Goal: Task Accomplishment & Management: Complete application form

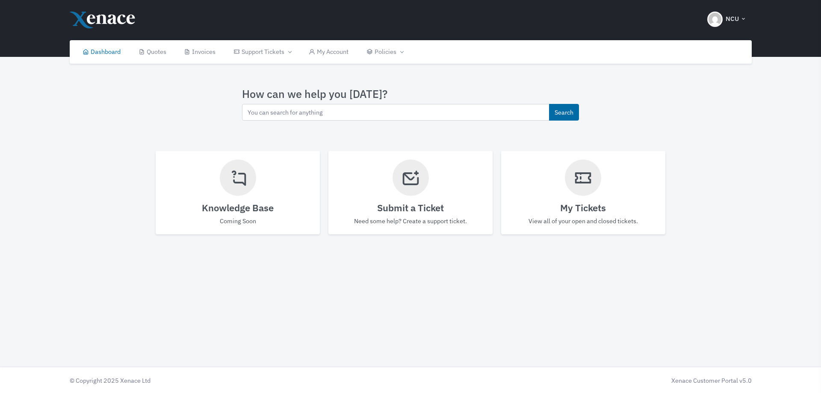
click at [414, 189] on icon at bounding box center [410, 177] width 19 height 29
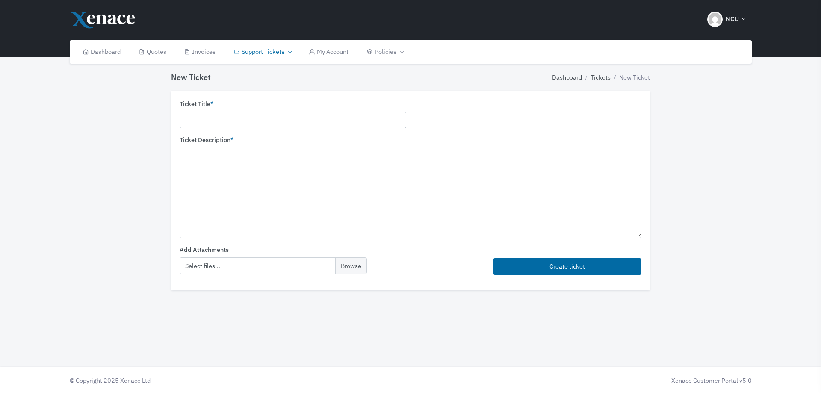
click at [225, 119] on input "text" at bounding box center [293, 120] width 227 height 17
click at [216, 118] on input "Not receiving email" at bounding box center [293, 120] width 227 height 17
click at [238, 210] on textarea at bounding box center [411, 193] width 462 height 90
click at [210, 121] on input "Not receiving email" at bounding box center [293, 120] width 227 height 17
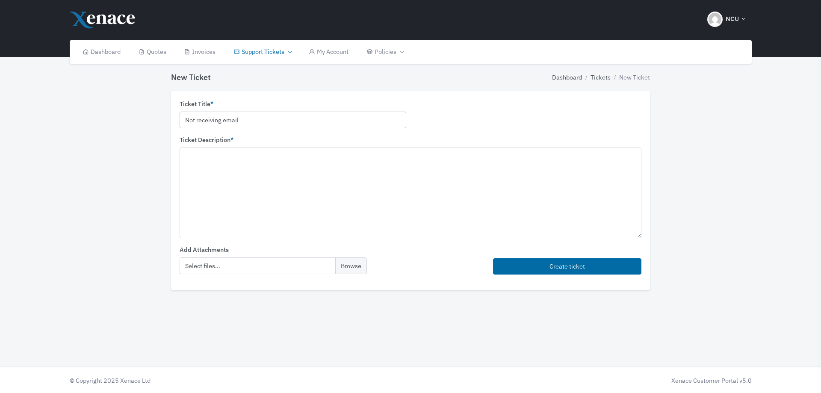
click at [210, 121] on input "Not receiving email" at bounding box center [293, 120] width 227 height 17
paste input "text"
click at [261, 120] on input "Not receiving email" at bounding box center [293, 120] width 227 height 17
type input "Not receiving emals"
